Goal: Navigation & Orientation: Find specific page/section

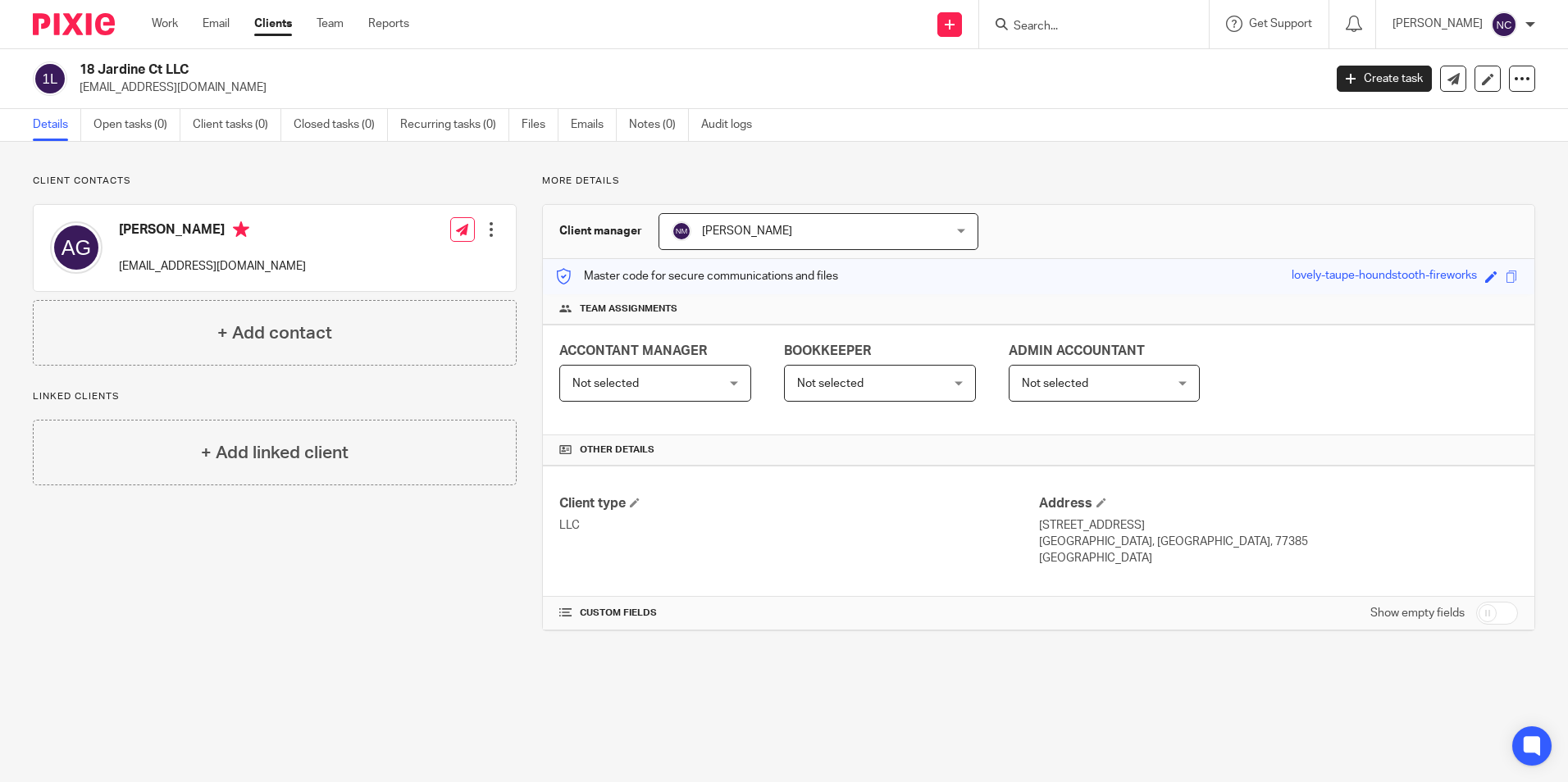
click at [1089, 23] on input "Search" at bounding box center [1085, 27] width 148 height 14
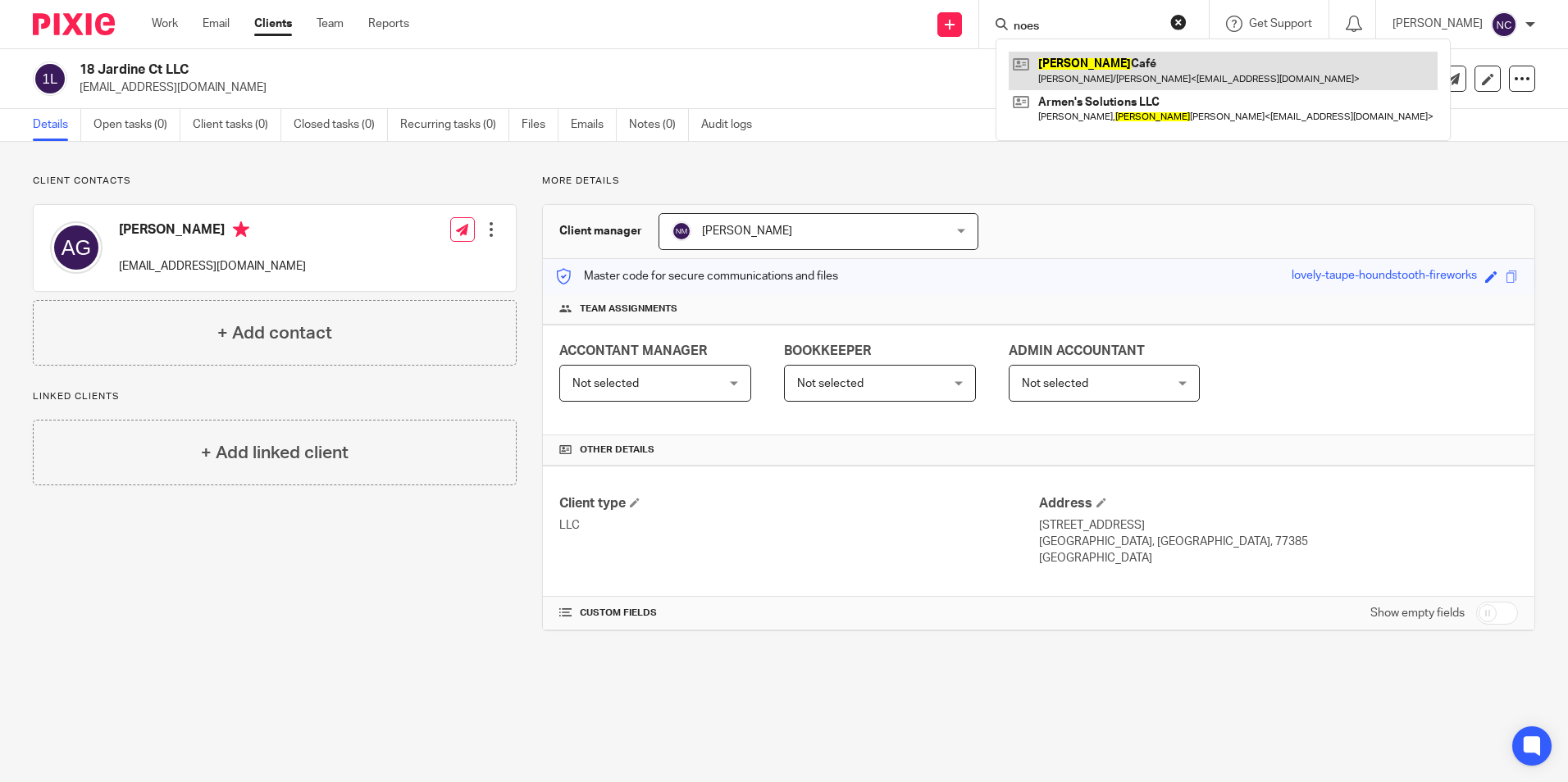
type input "noes"
click at [1114, 76] on link at bounding box center [1223, 70] width 429 height 38
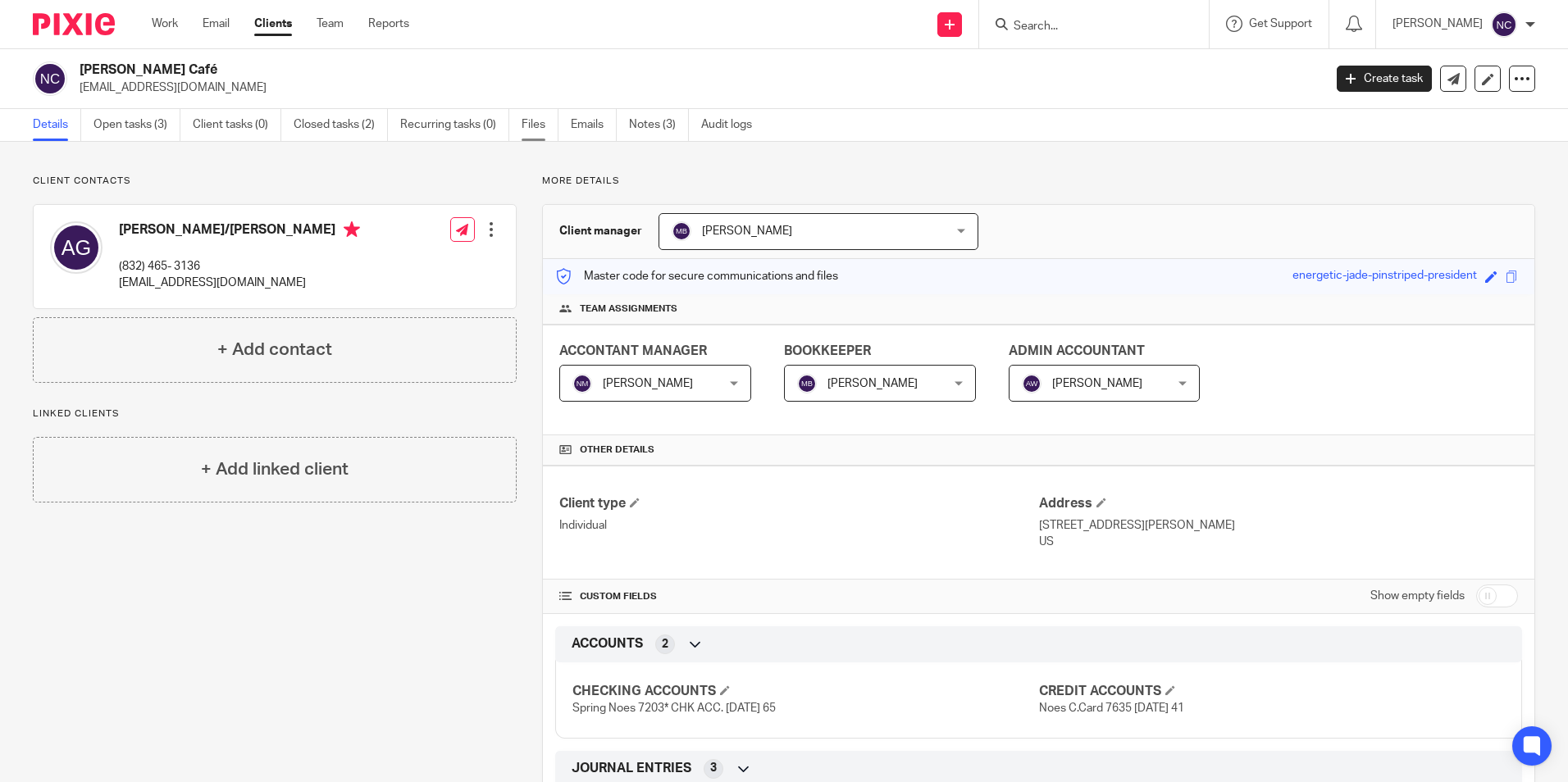
click at [547, 129] on link "Files" at bounding box center [539, 125] width 37 height 32
